Goal: Transaction & Acquisition: Purchase product/service

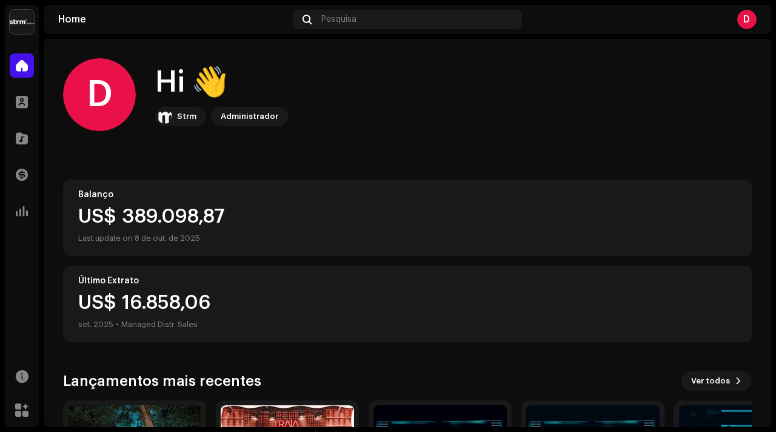
scroll to position [167, 0]
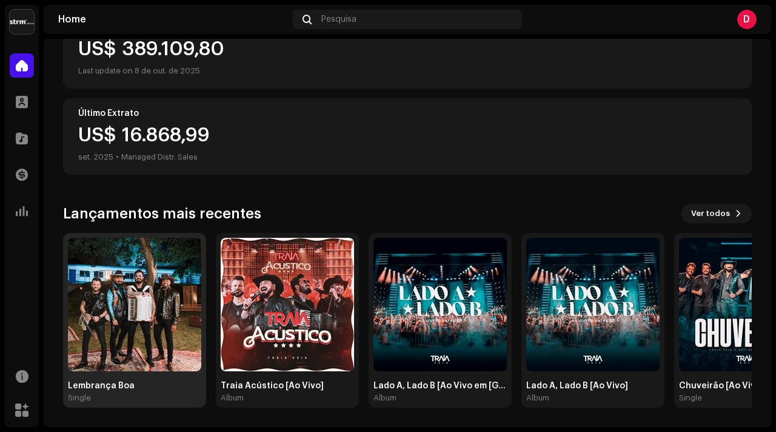
click at [156, 271] on img at bounding box center [134, 304] width 133 height 133
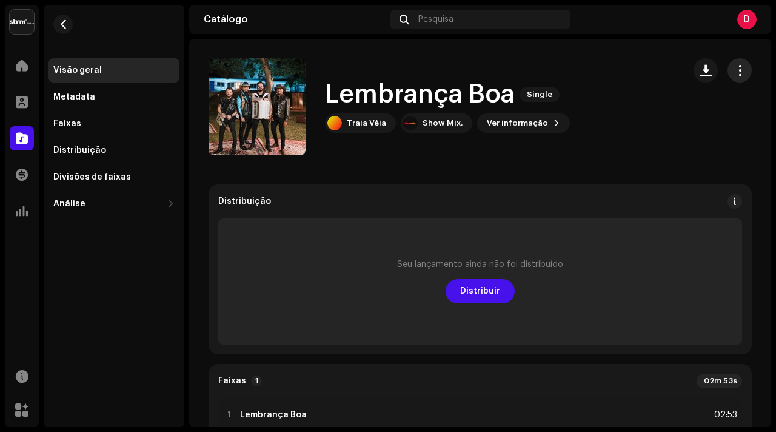
click at [737, 75] on span "button" at bounding box center [741, 71] width 12 height 10
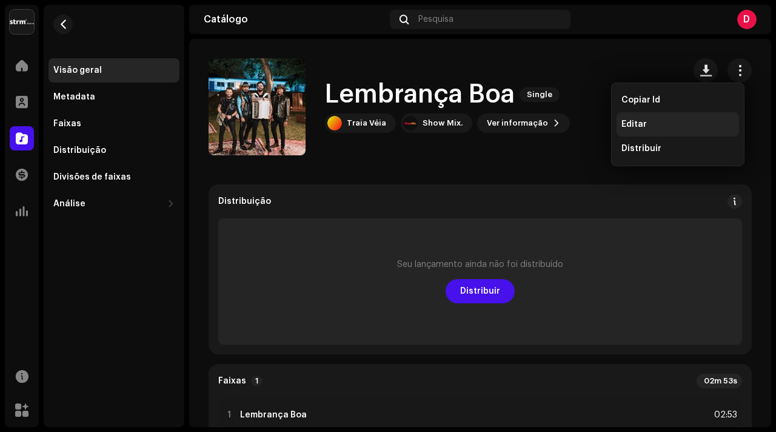
click at [699, 126] on div "Editar" at bounding box center [678, 124] width 113 height 10
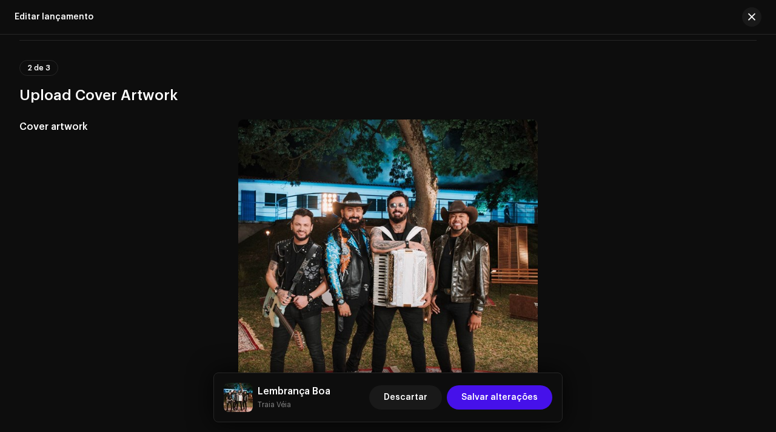
scroll to position [415, 0]
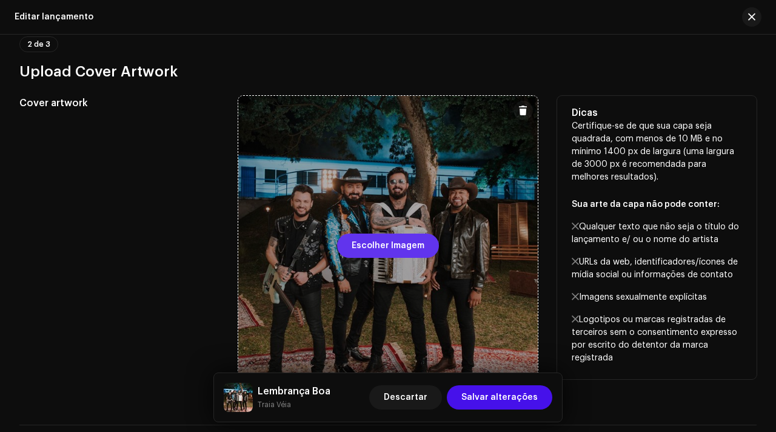
click at [342, 246] on button "Escolher Imagem" at bounding box center [388, 246] width 102 height 24
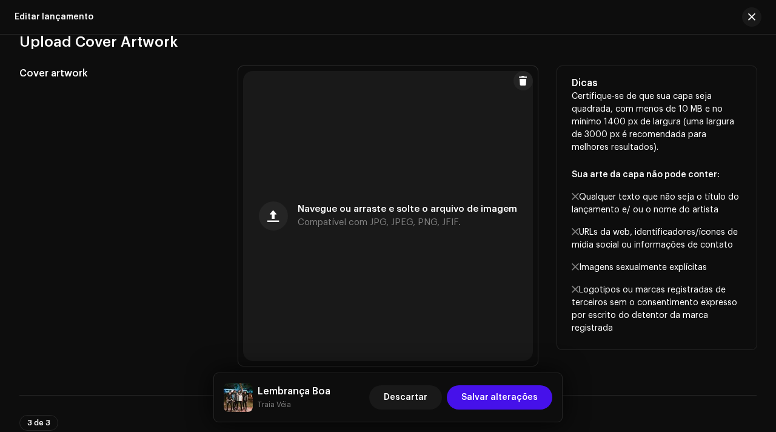
scroll to position [454, 0]
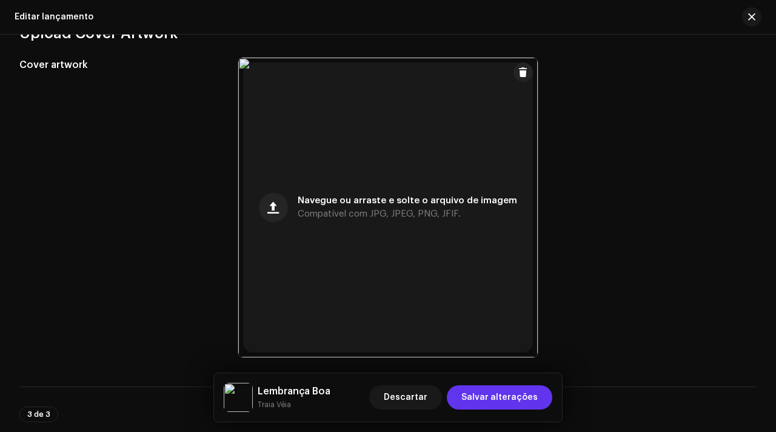
click at [525, 397] on span "Salvar alterações" at bounding box center [500, 397] width 76 height 24
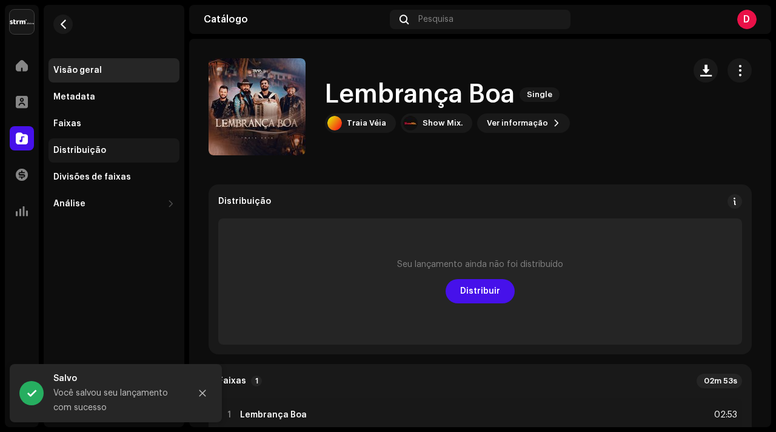
click at [123, 144] on div "Distribuição" at bounding box center [114, 150] width 131 height 24
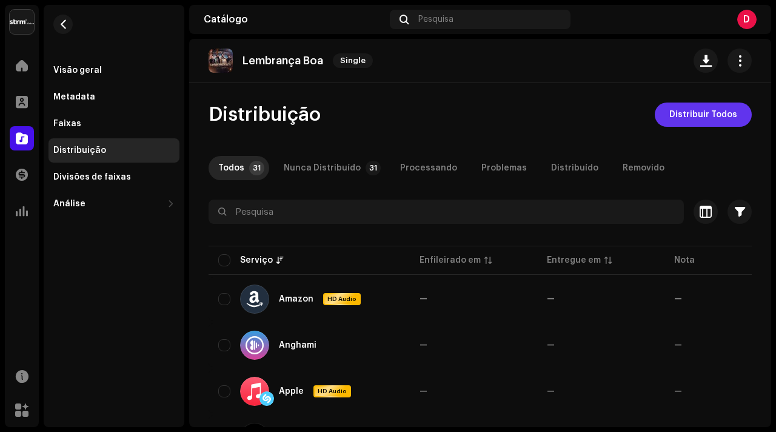
click at [687, 115] on span "Distribuir Todos" at bounding box center [704, 115] width 68 height 24
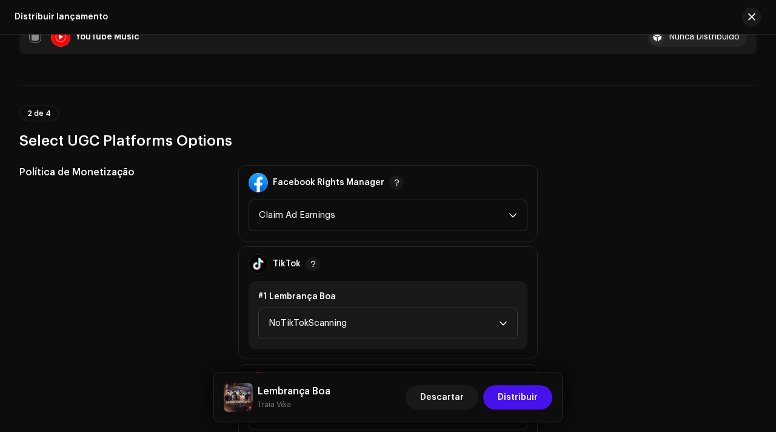
scroll to position [1433, 0]
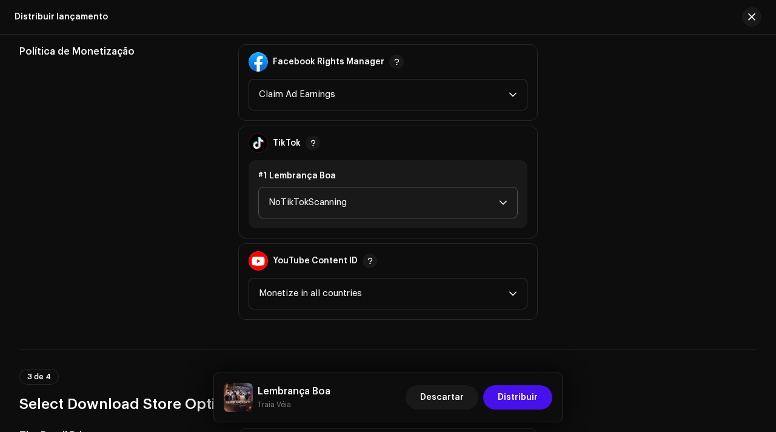
click at [365, 199] on span "NoTikTokScanning" at bounding box center [384, 202] width 230 height 30
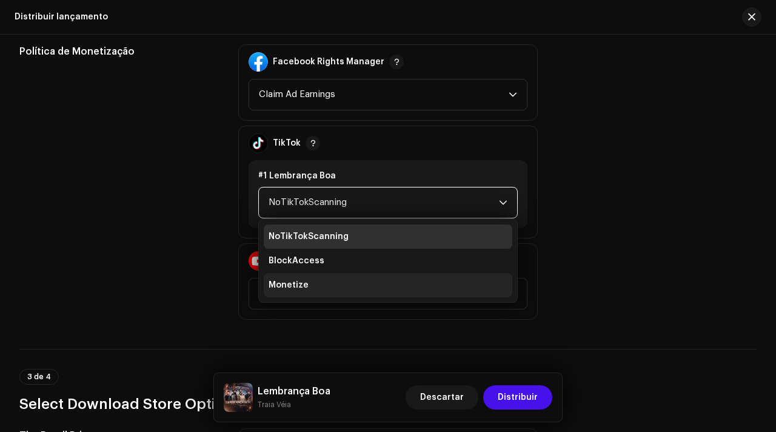
click at [320, 284] on li "Monetize" at bounding box center [388, 285] width 249 height 24
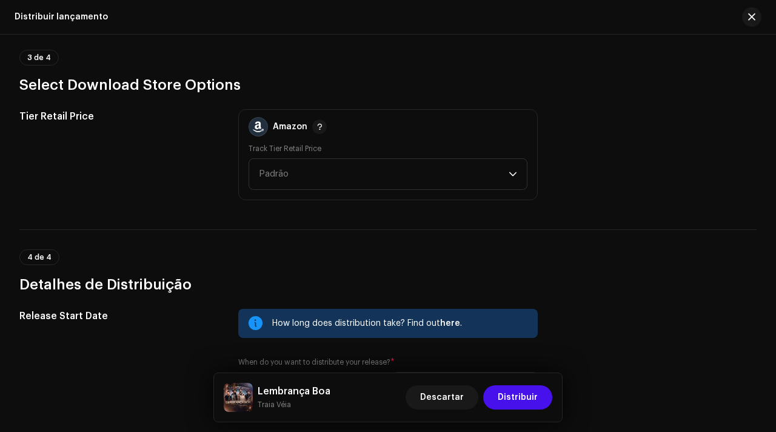
scroll to position [1760, 0]
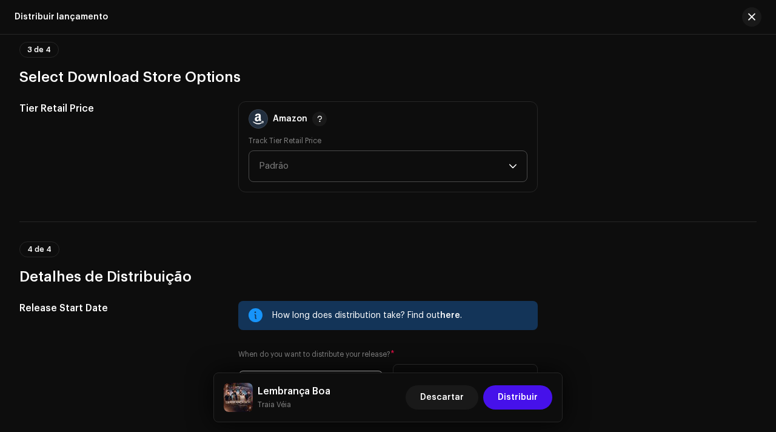
click at [353, 165] on span "Padrão" at bounding box center [384, 166] width 250 height 30
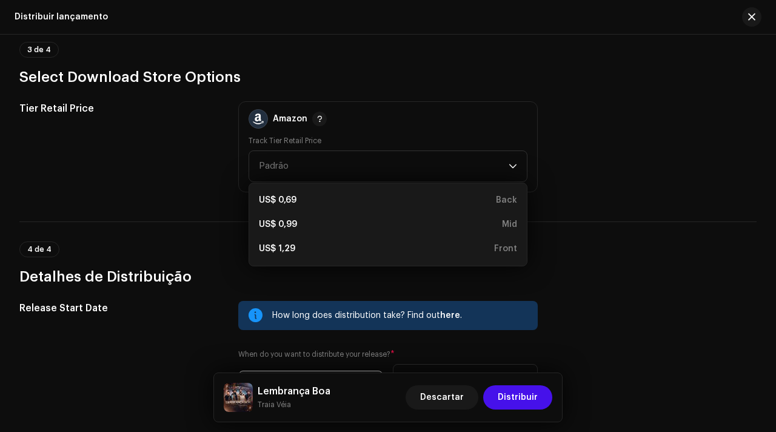
click at [474, 67] on h3 "Select Download Store Options" at bounding box center [388, 76] width 738 height 19
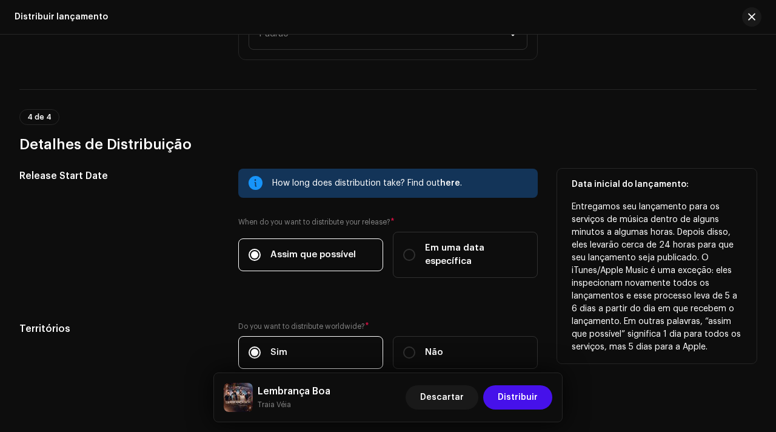
scroll to position [1960, 0]
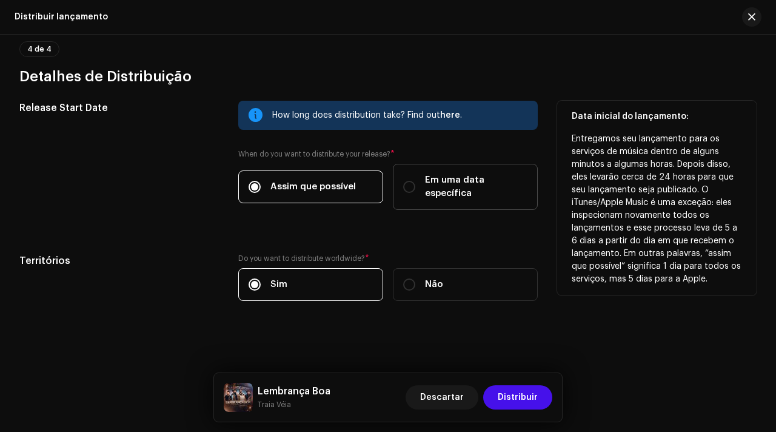
click at [444, 189] on span "Em uma data específica" at bounding box center [476, 186] width 103 height 27
click at [415, 189] on input "Em uma data específica" at bounding box center [409, 187] width 12 height 12
radio input "true"
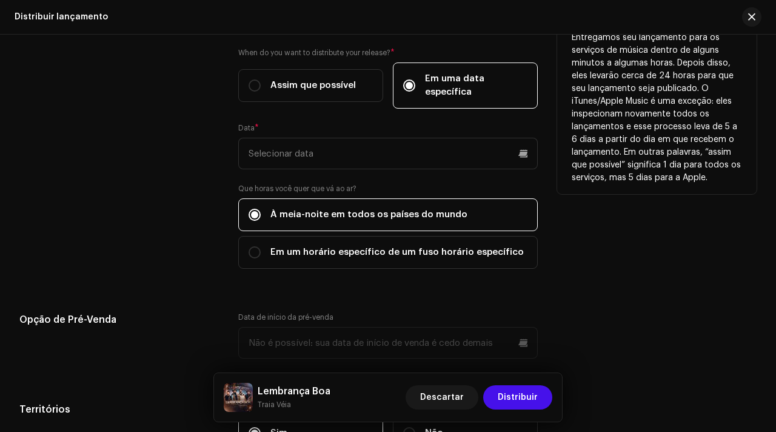
scroll to position [2060, 0]
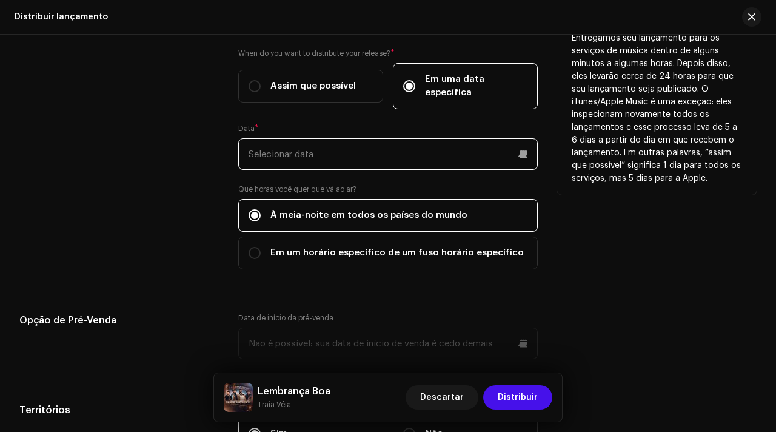
click at [393, 155] on input "text" at bounding box center [388, 154] width 300 height 32
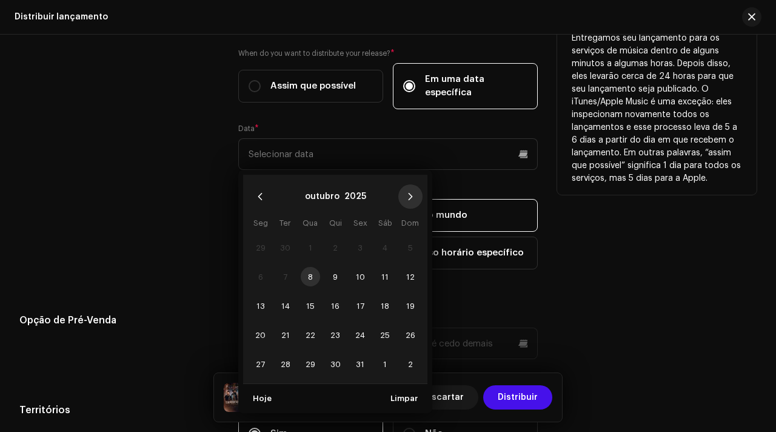
click at [409, 199] on icon "Next Month" at bounding box center [411, 196] width 4 height 7
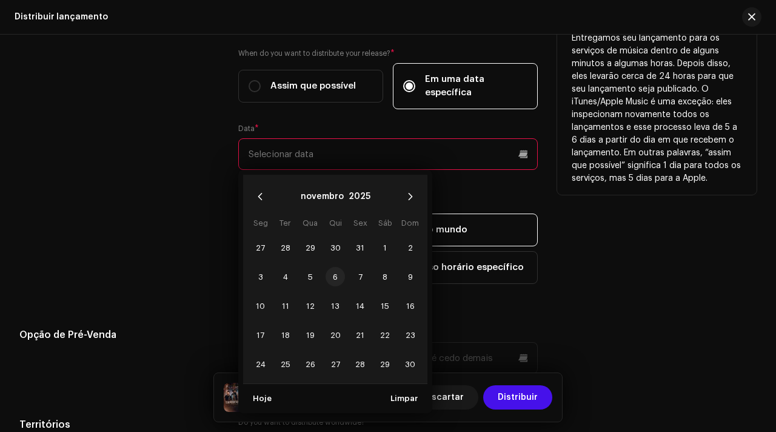
click at [340, 278] on span "6" at bounding box center [335, 276] width 19 height 19
type input "06/11/2025"
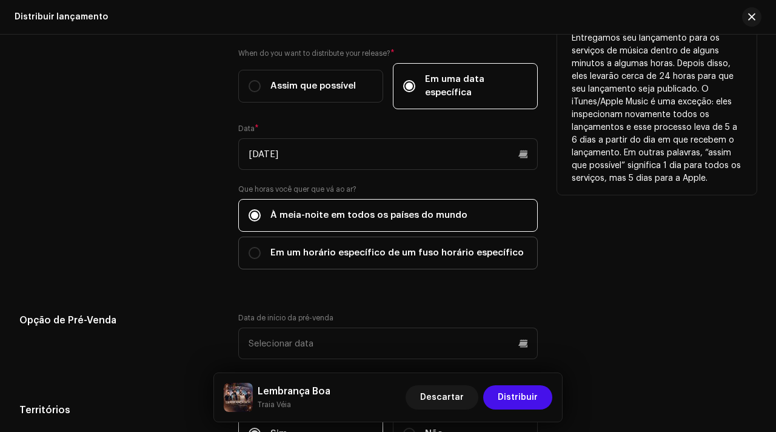
click at [402, 261] on label "Em um horário específico de um fuso horário específico" at bounding box center [388, 253] width 300 height 33
click at [261, 259] on input "Em um horário específico de um fuso horário específico" at bounding box center [255, 253] width 12 height 12
radio input "true"
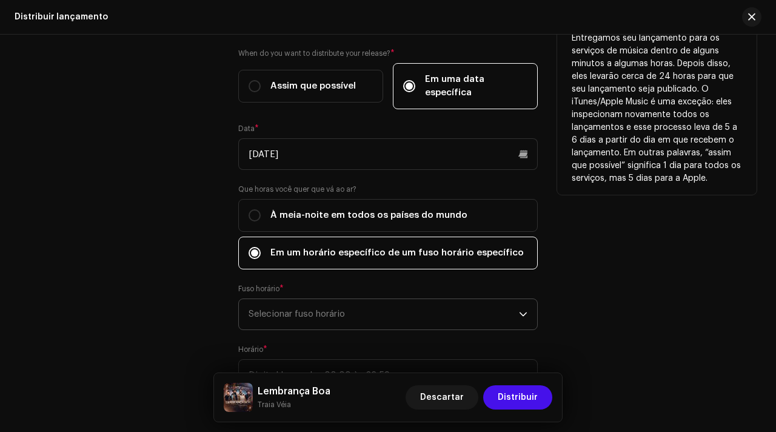
click at [340, 318] on span "Selecionar fuso horário" at bounding box center [384, 314] width 271 height 30
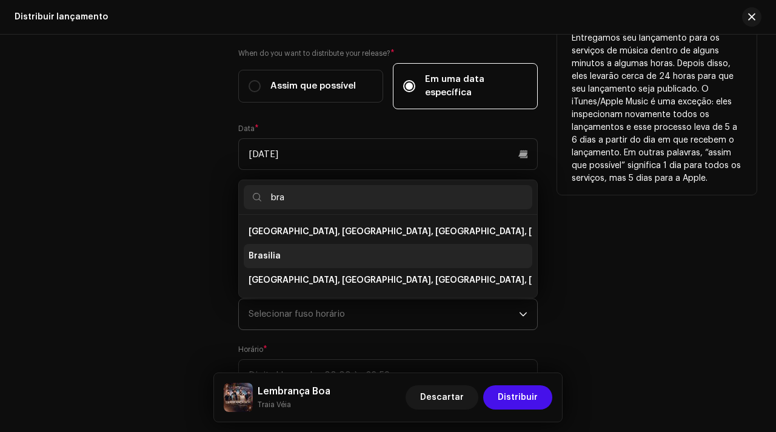
type input "bra"
click at [319, 250] on li "Brasilia" at bounding box center [388, 256] width 289 height 24
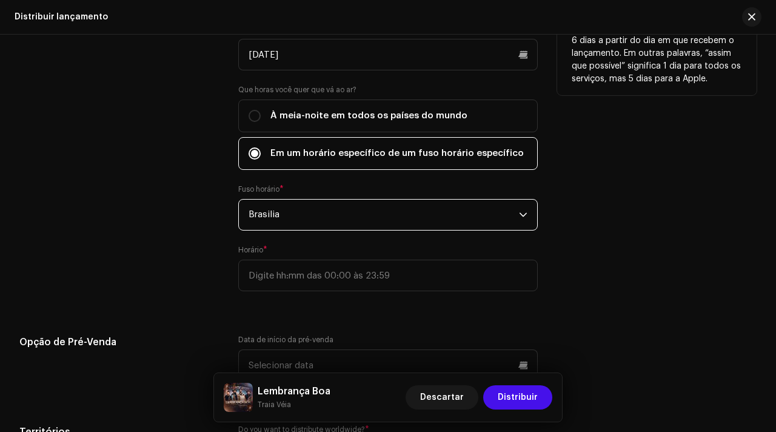
scroll to position [2163, 0]
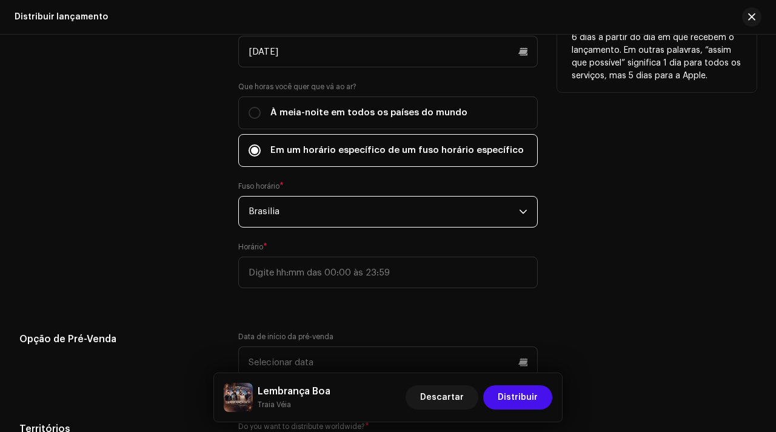
click at [318, 254] on div "Horário *" at bounding box center [388, 265] width 300 height 46
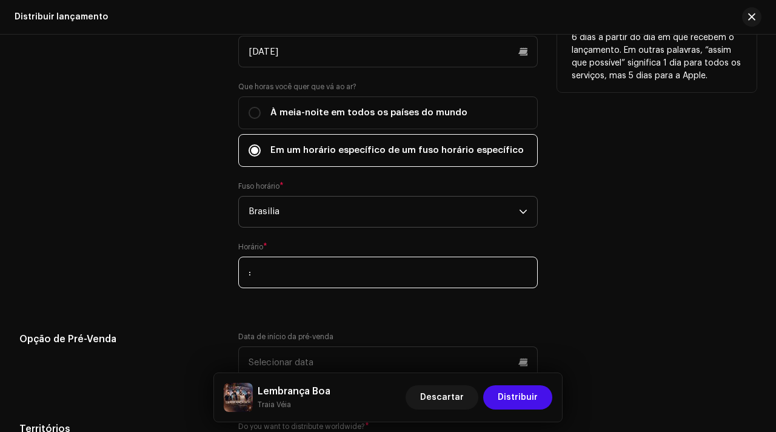
click at [319, 267] on input ":" at bounding box center [388, 273] width 300 height 32
type input "21:00"
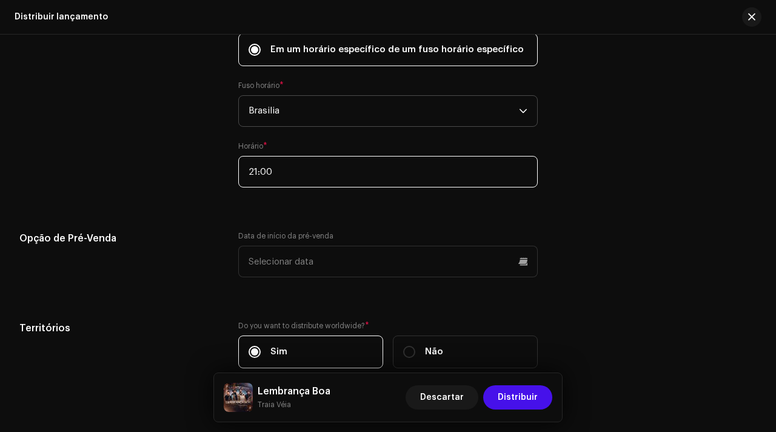
scroll to position [2276, 0]
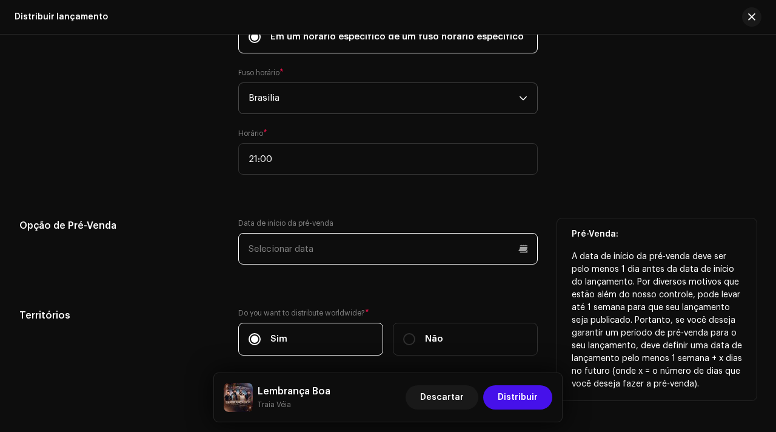
click at [309, 247] on input "text" at bounding box center [388, 249] width 300 height 32
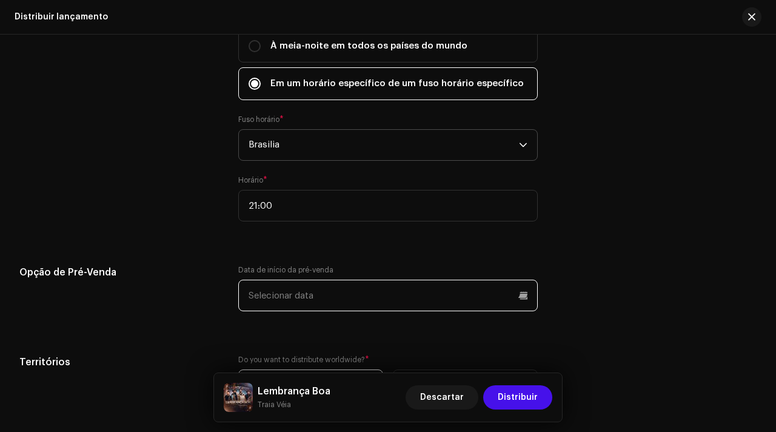
scroll to position [2221, 0]
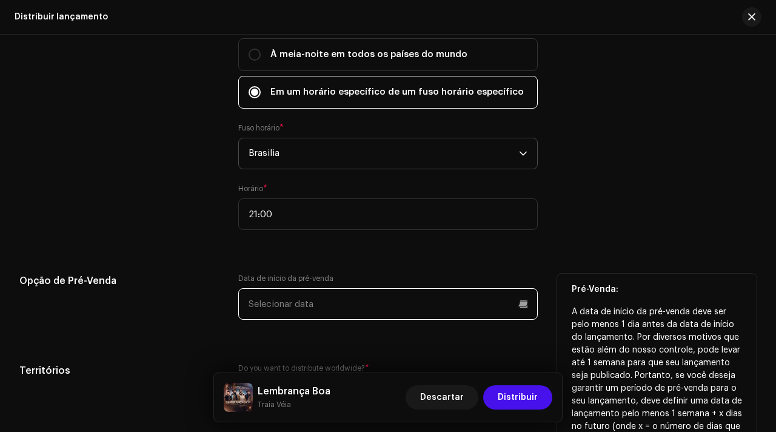
click at [350, 291] on input "text" at bounding box center [388, 304] width 300 height 32
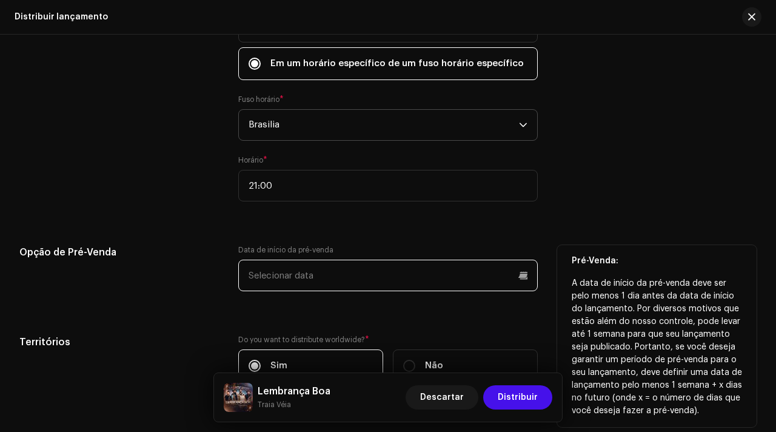
scroll to position [2248, 0]
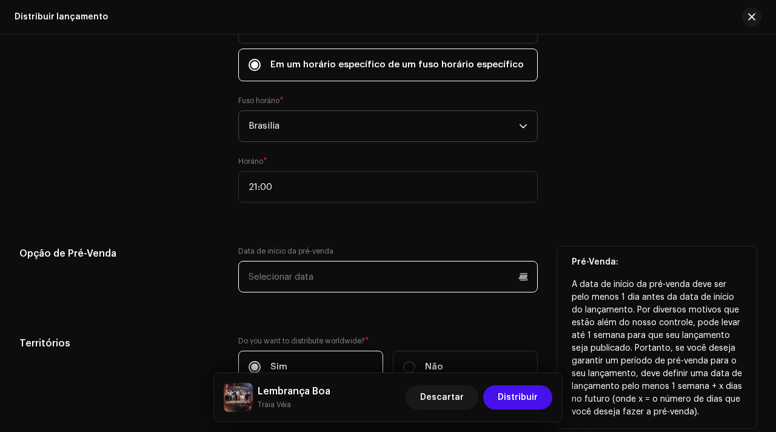
click at [354, 284] on input "text" at bounding box center [388, 277] width 300 height 32
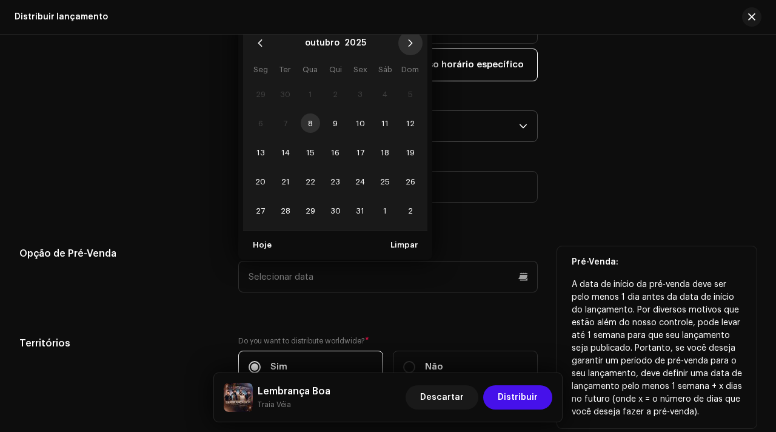
click at [408, 49] on button "Next Month" at bounding box center [410, 43] width 24 height 24
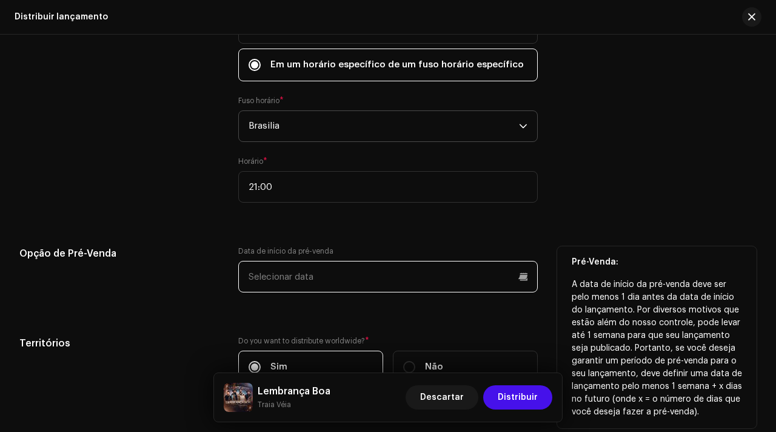
scroll to position [2247, 0]
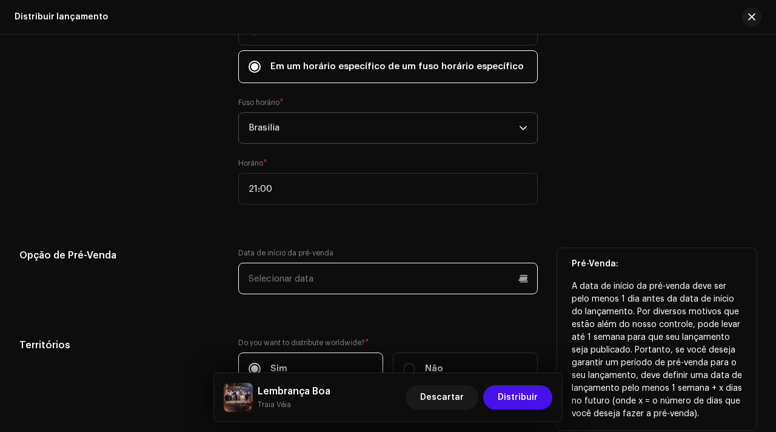
click at [338, 289] on input "text" at bounding box center [388, 279] width 300 height 32
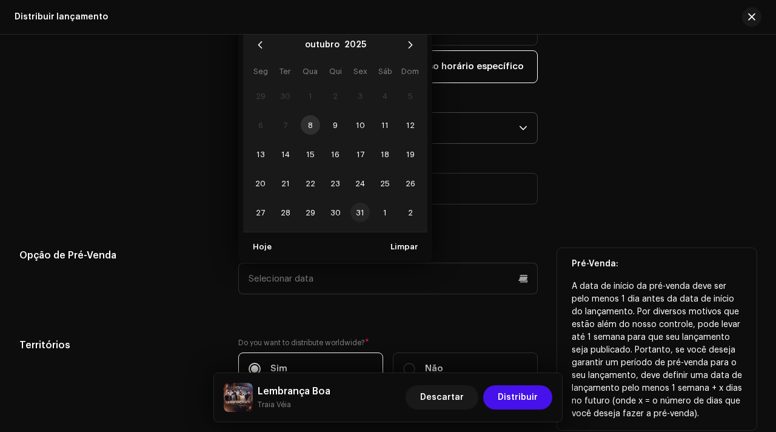
click at [361, 219] on span "31" at bounding box center [360, 212] width 19 height 19
type input "31/10/2025"
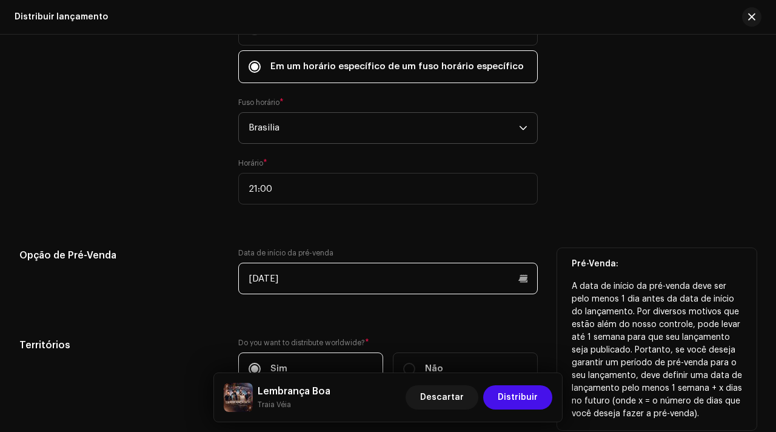
scroll to position [2333, 0]
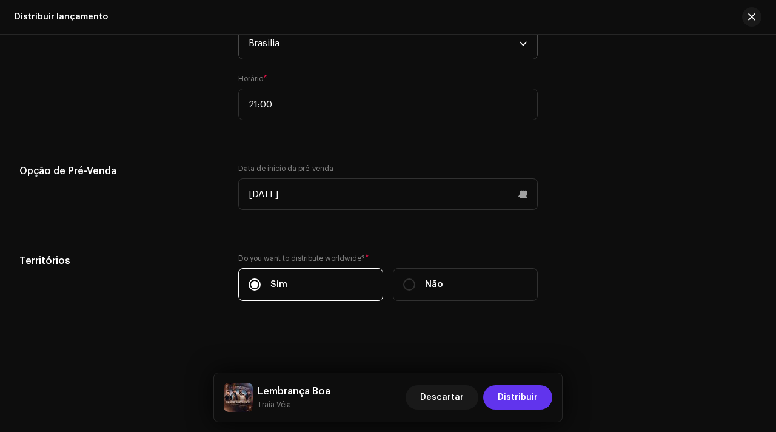
click at [525, 391] on span "Distribuir" at bounding box center [518, 397] width 40 height 24
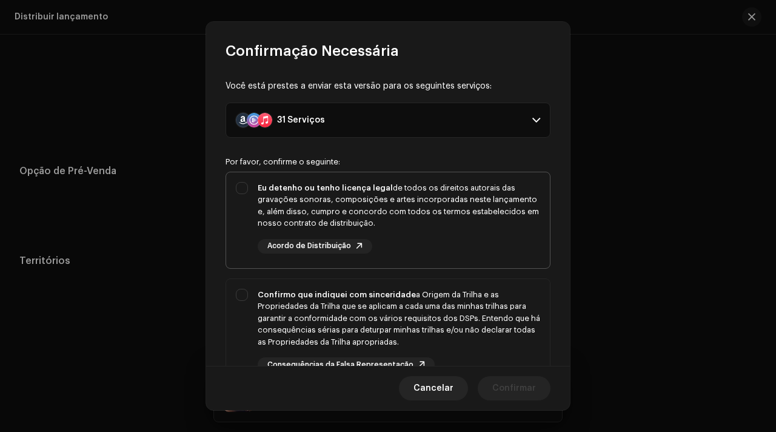
click at [511, 219] on div "Eu detenho ou tenho licença legal de todos os direitos autorais das gravações s…" at bounding box center [399, 205] width 283 height 47
checkbox input "true"
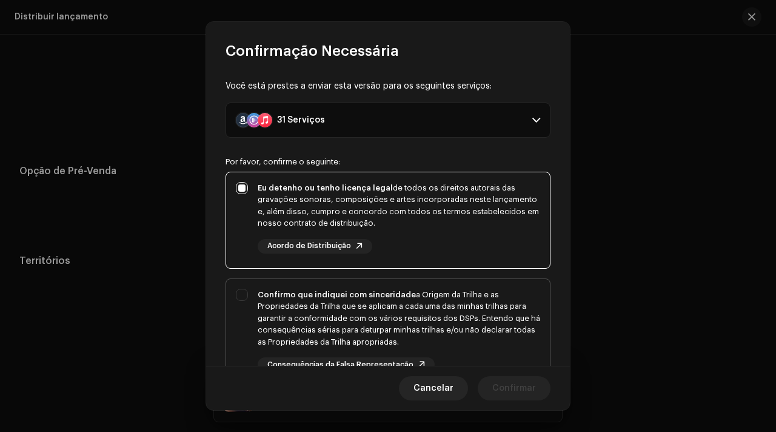
click at [503, 293] on div "Confirmo que indiquei com sinceridade a Origem da Trilha e as Propriedades da T…" at bounding box center [399, 318] width 283 height 59
checkbox input "true"
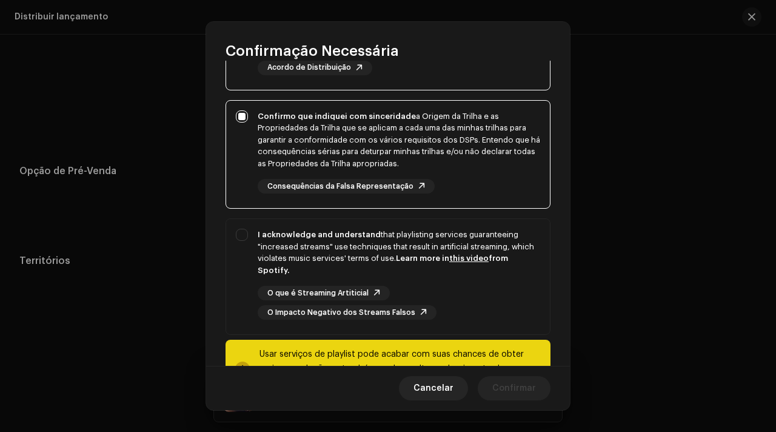
scroll to position [184, 0]
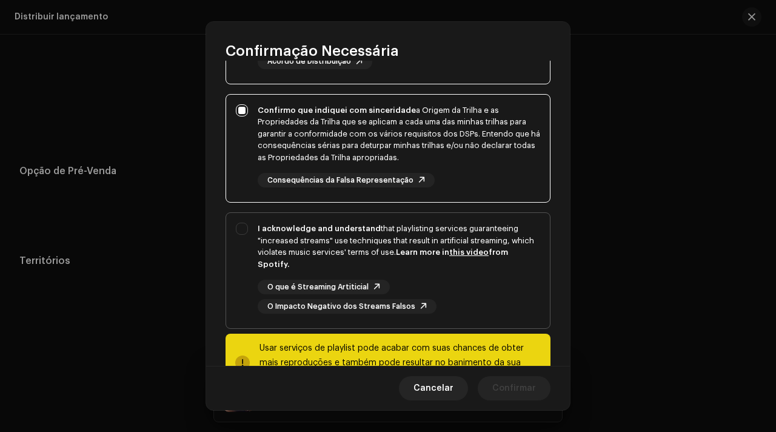
click at [506, 252] on div "I acknowledge and understand that playlisting services guaranteeing "increased …" at bounding box center [399, 246] width 283 height 47
checkbox input "true"
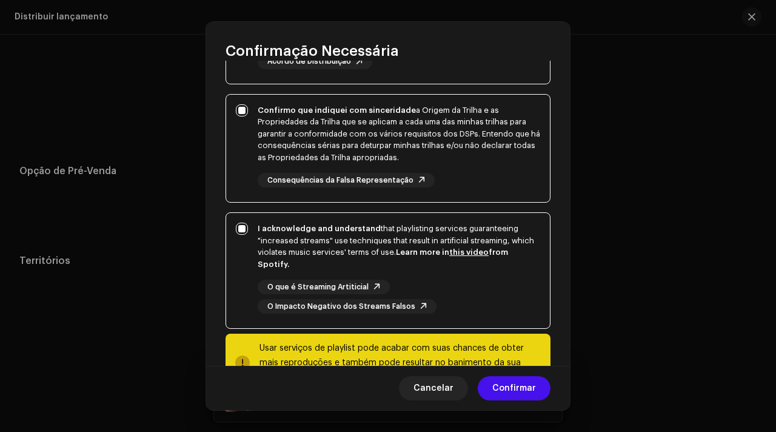
click at [349, 283] on span "O que é Streaming Artiticial" at bounding box center [317, 287] width 101 height 8
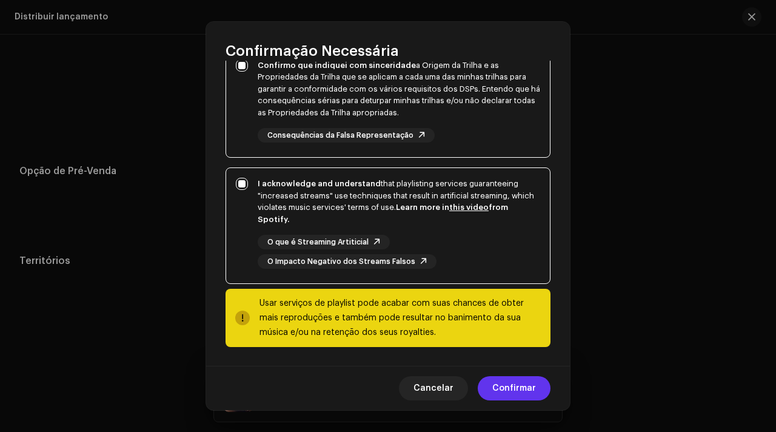
click at [497, 386] on span "Confirmar" at bounding box center [515, 388] width 44 height 24
